Goal: Information Seeking & Learning: Find specific page/section

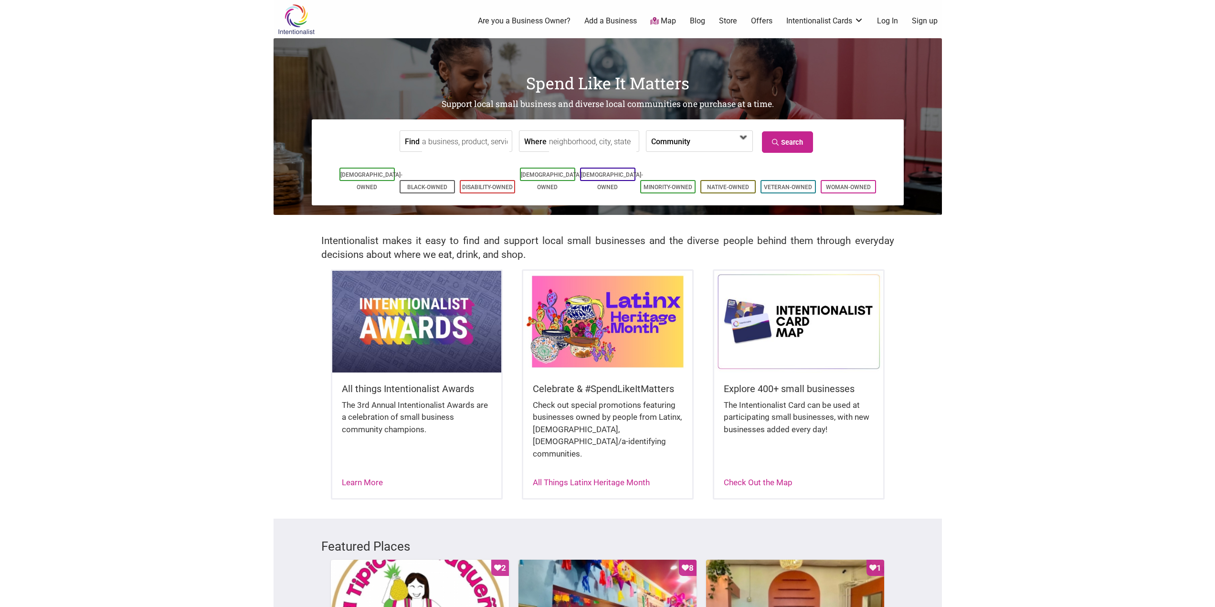
click at [697, 142] on span at bounding box center [717, 142] width 41 height 16
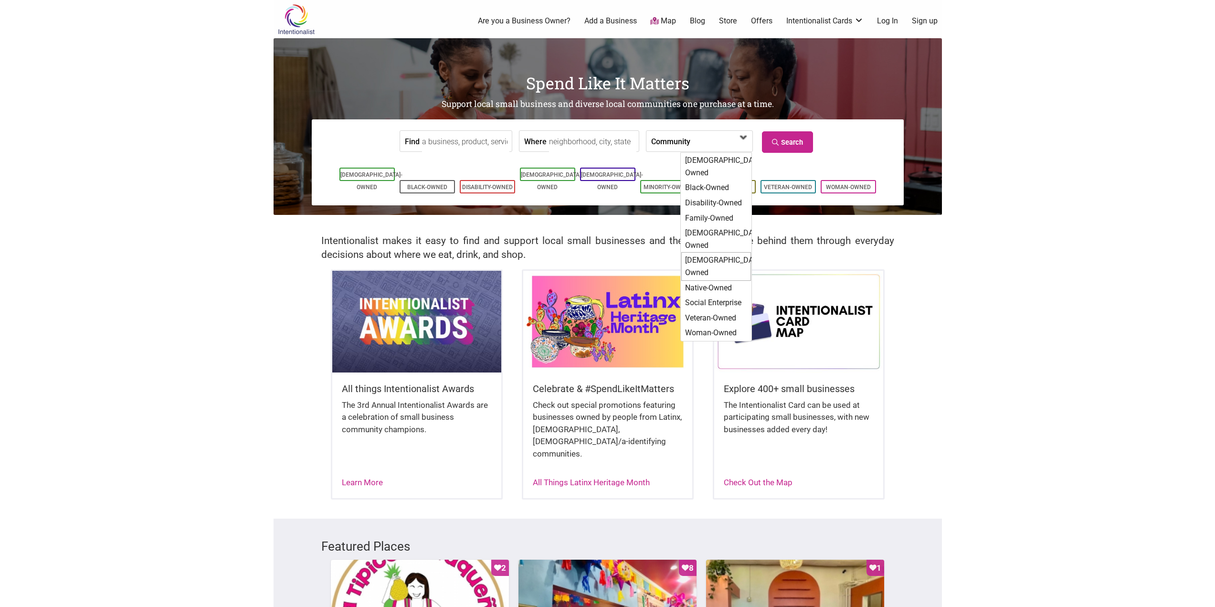
click at [729, 252] on div "[DEMOGRAPHIC_DATA]-Owned" at bounding box center [716, 266] width 70 height 28
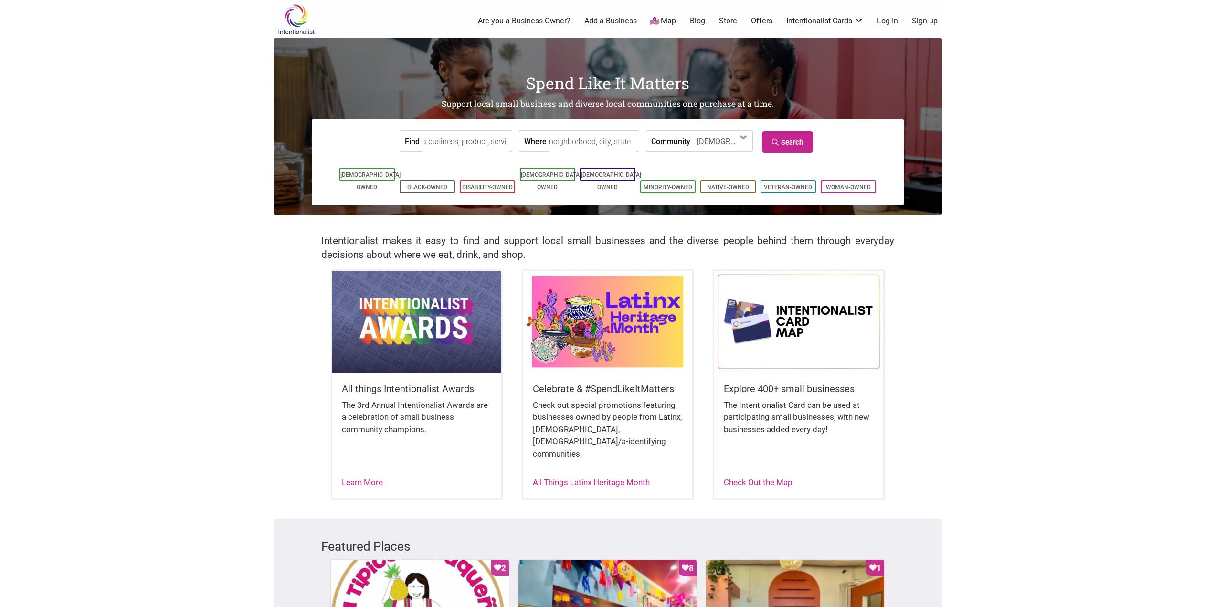
click at [564, 138] on input "Where" at bounding box center [592, 141] width 87 height 21
type input "seattle, WA"
click at [464, 136] on input "Find" at bounding box center [465, 141] width 87 height 21
click at [783, 151] on link "Search" at bounding box center [787, 141] width 51 height 21
click at [464, 136] on input "suit rental" at bounding box center [465, 141] width 87 height 21
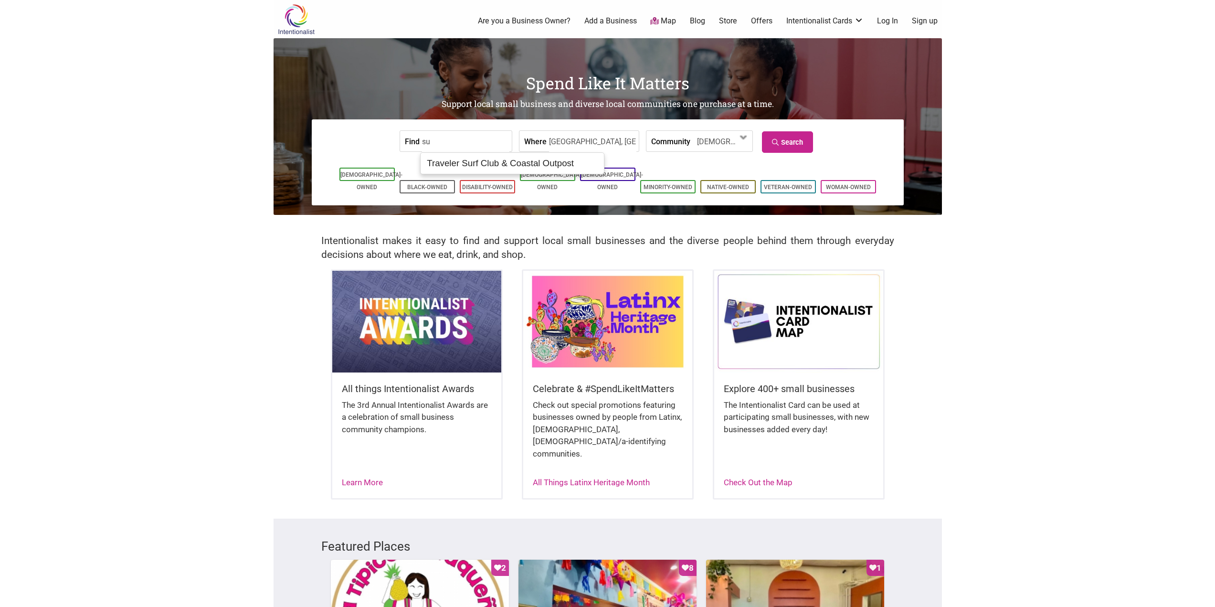
type input "s"
click at [790, 147] on link "Search" at bounding box center [787, 141] width 51 height 21
click at [480, 142] on input "tux" at bounding box center [465, 141] width 87 height 21
type input "t"
click at [800, 148] on link "Search" at bounding box center [787, 141] width 51 height 21
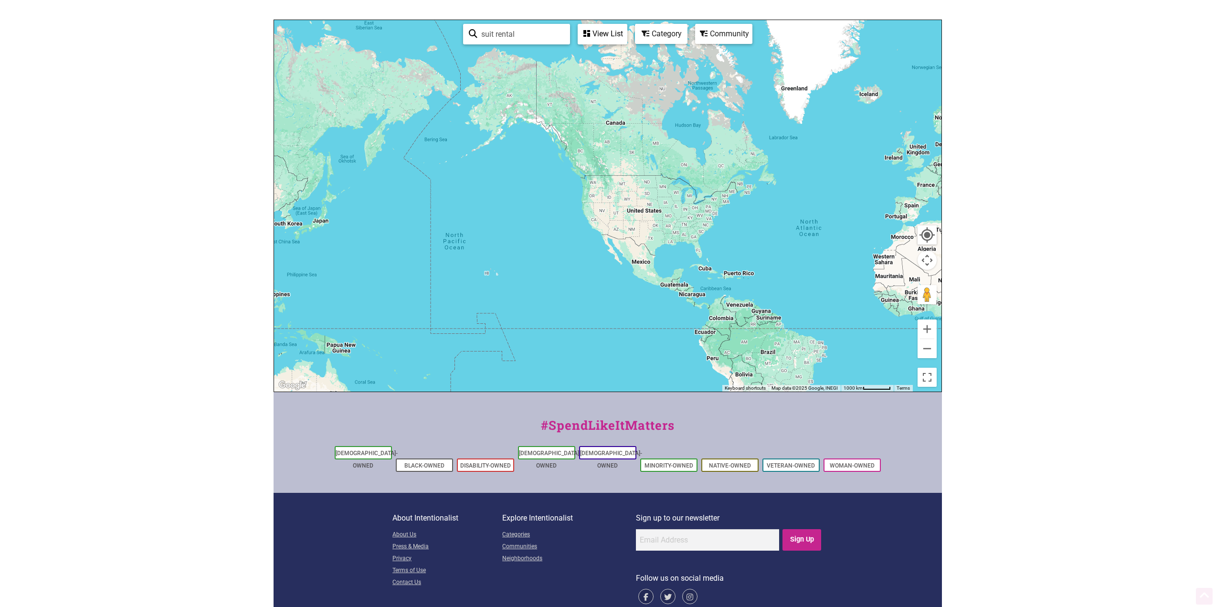
scroll to position [121, 0]
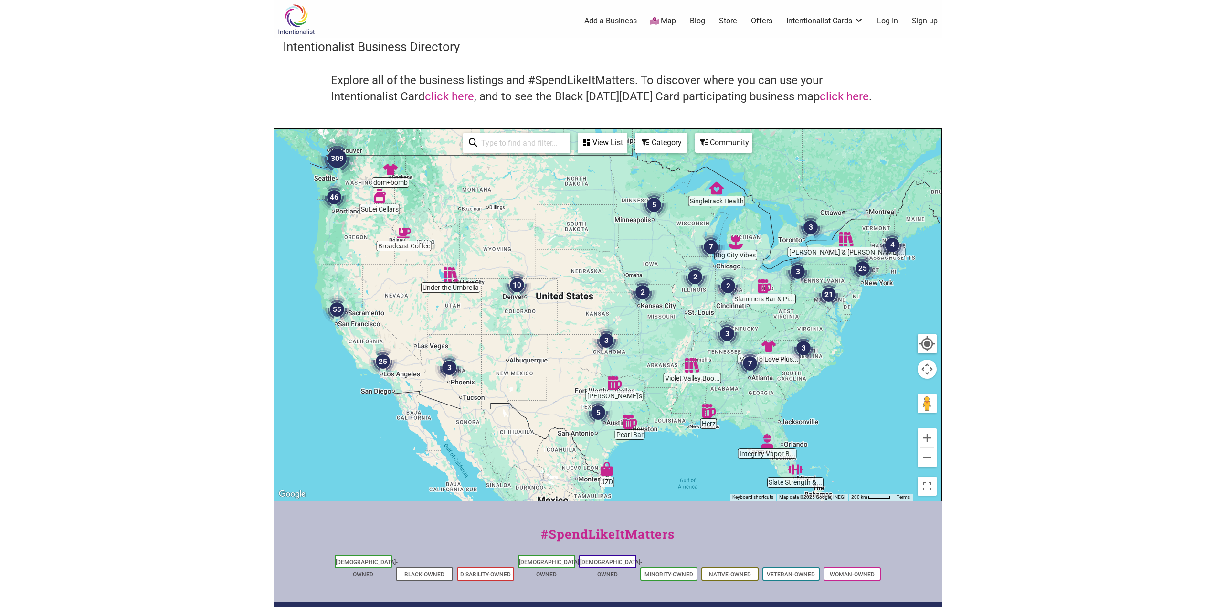
click at [329, 199] on img "46" at bounding box center [334, 197] width 29 height 29
